Goal: Task Accomplishment & Management: Manage account settings

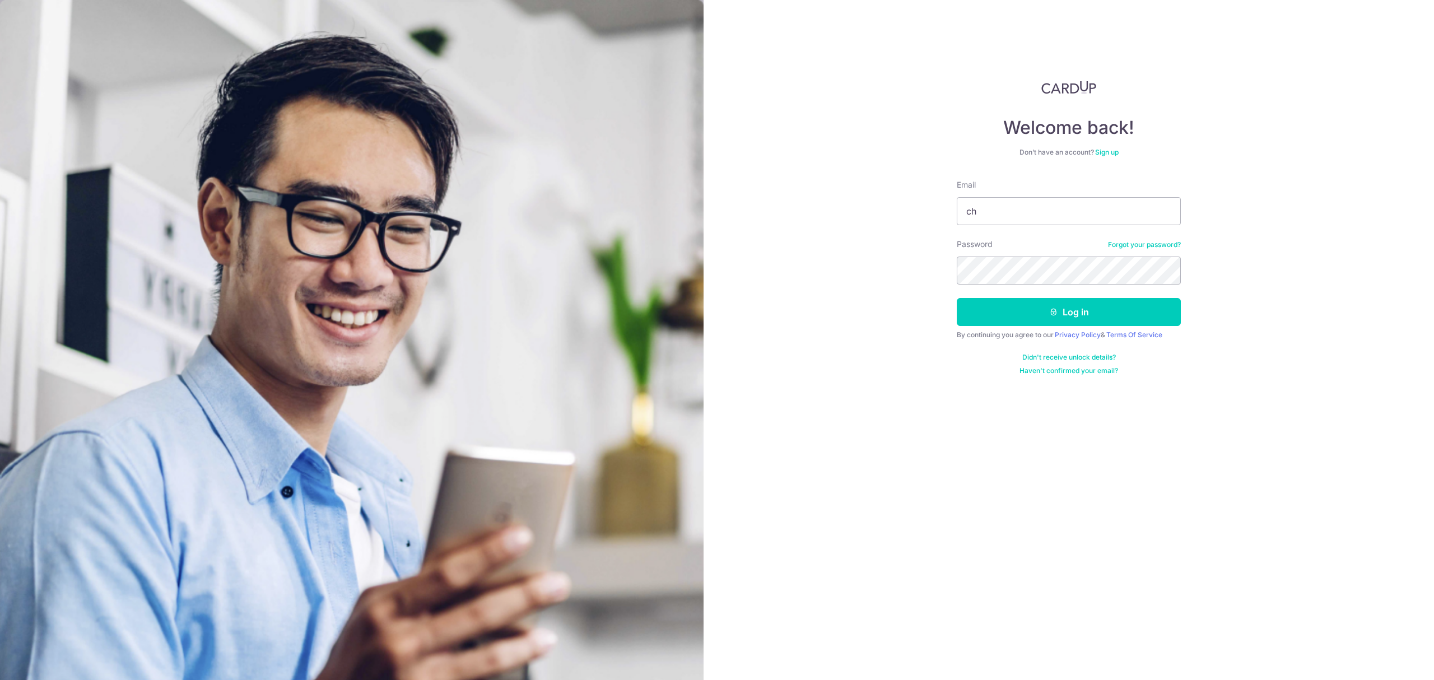
type input "c"
type input "[DOMAIN_NAME][EMAIL_ADDRESS][DOMAIN_NAME]"
click at [957, 298] on button "Log in" at bounding box center [1069, 312] width 224 height 28
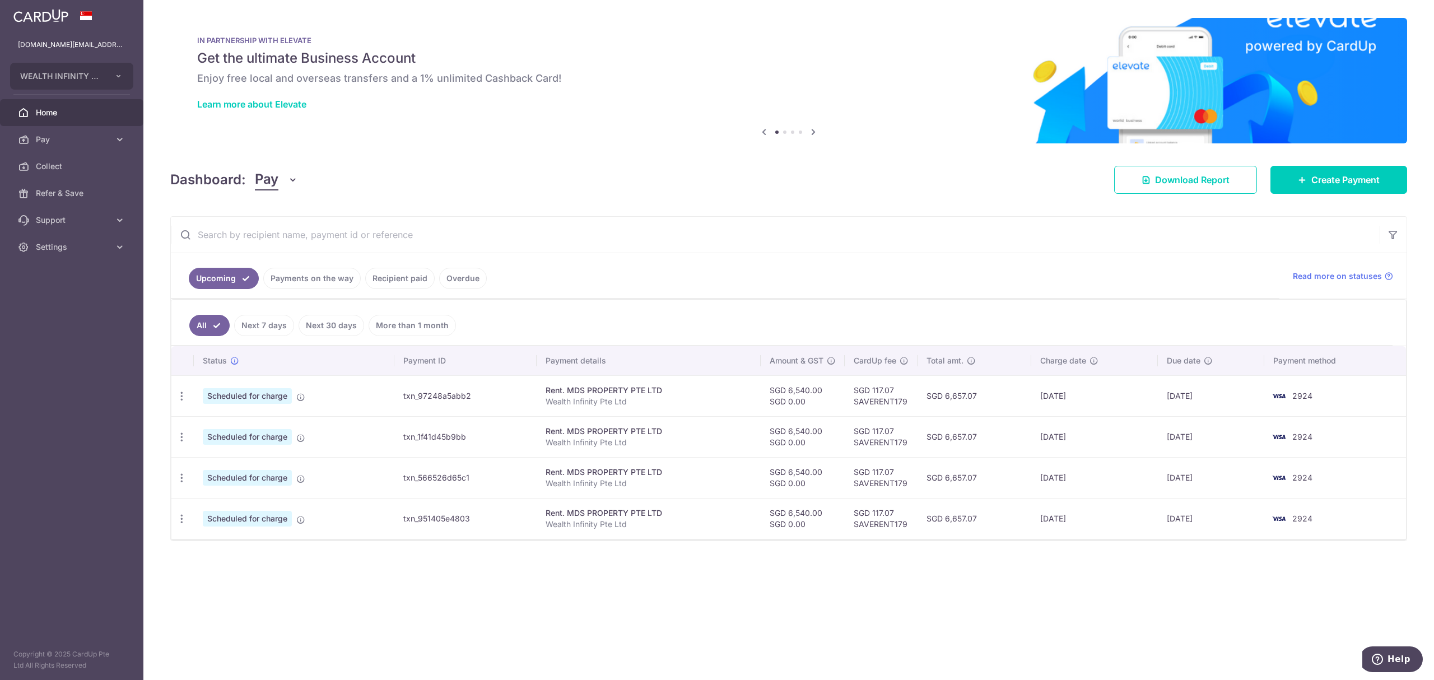
click at [384, 275] on link "Recipient paid" at bounding box center [399, 278] width 69 height 21
